Goal: Transaction & Acquisition: Book appointment/travel/reservation

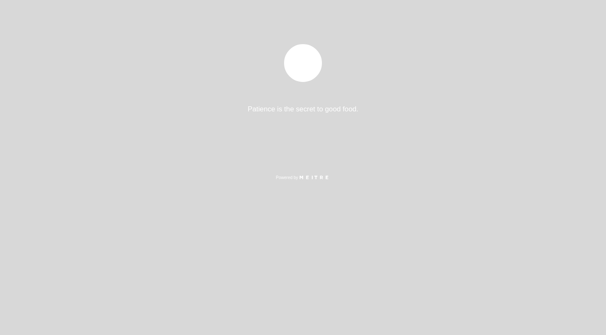
select select "es"
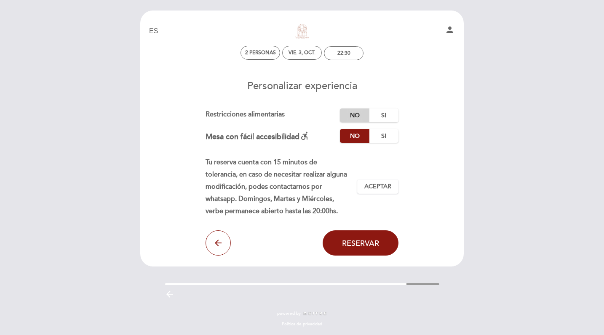
click at [355, 117] on label "No" at bounding box center [354, 116] width 29 height 14
click at [379, 189] on span "Aceptar" at bounding box center [377, 187] width 27 height 9
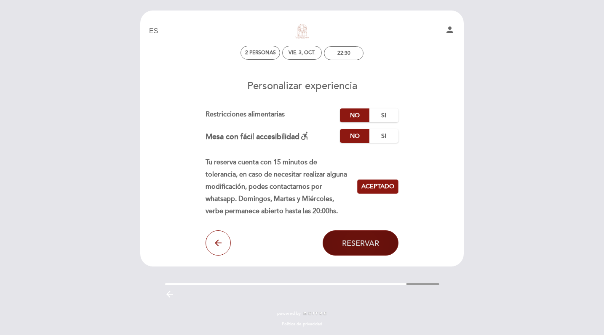
click at [349, 248] on span "Reservar" at bounding box center [360, 243] width 37 height 9
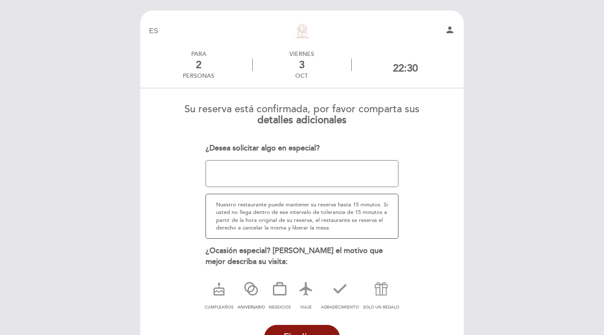
click at [250, 286] on icon at bounding box center [251, 289] width 22 height 22
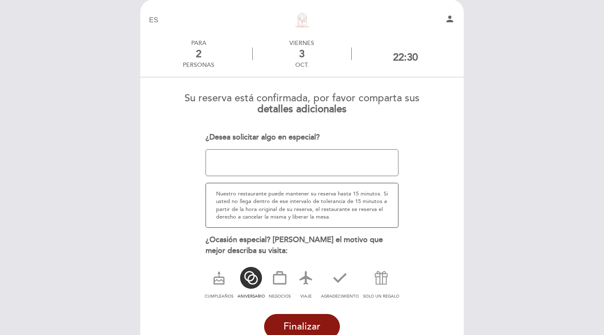
scroll to position [8, 0]
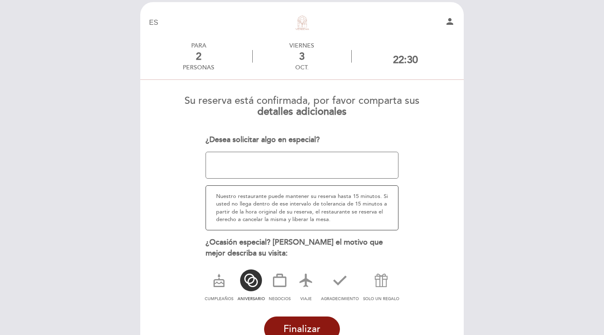
click at [219, 166] on textarea at bounding box center [301, 165] width 193 height 27
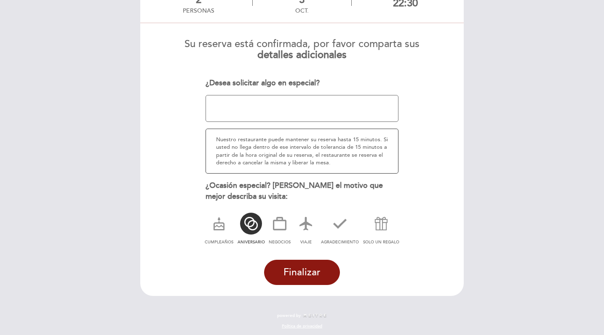
scroll to position [65, 0]
click at [322, 268] on button "Finalizar" at bounding box center [302, 273] width 76 height 25
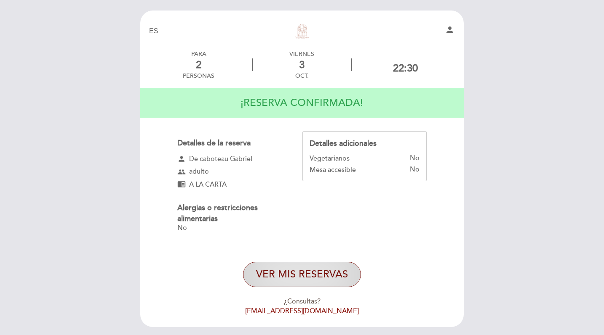
click at [282, 277] on button "VER MIS RESERVAS" at bounding box center [302, 274] width 118 height 25
select select "es"
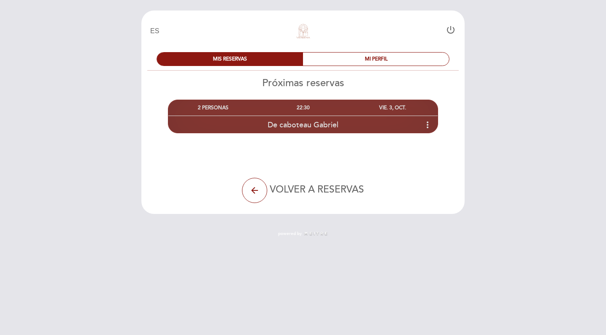
click at [426, 127] on icon "more_vert" at bounding box center [428, 125] width 10 height 10
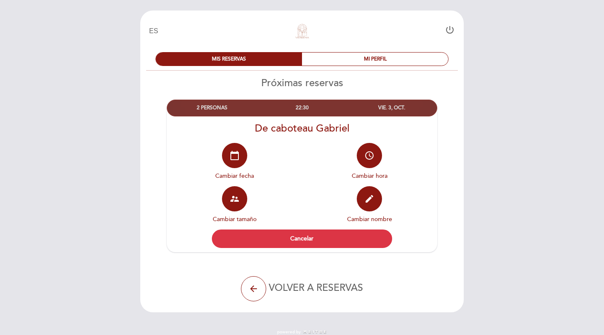
click at [229, 283] on div "arrow_back VOLVER A RESERVAS" at bounding box center [301, 289] width 201 height 25
click at [343, 45] on div "Verbena Restaurante" at bounding box center [302, 30] width 106 height 29
click at [335, 63] on div "MI PERFIL" at bounding box center [375, 59] width 146 height 13
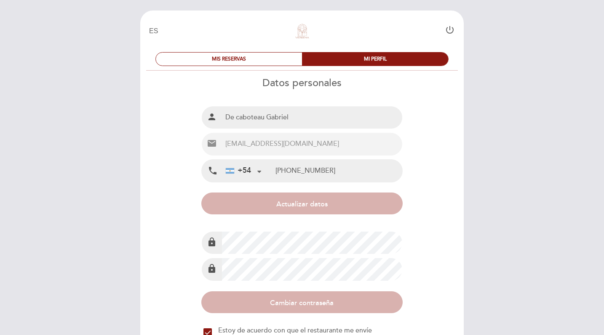
click at [216, 48] on div "MIS RESERVAS MI PERFIL" at bounding box center [302, 58] width 306 height 25
click at [216, 53] on div "MIS RESERVAS" at bounding box center [229, 59] width 146 height 13
